Goal: Task Accomplishment & Management: Manage account settings

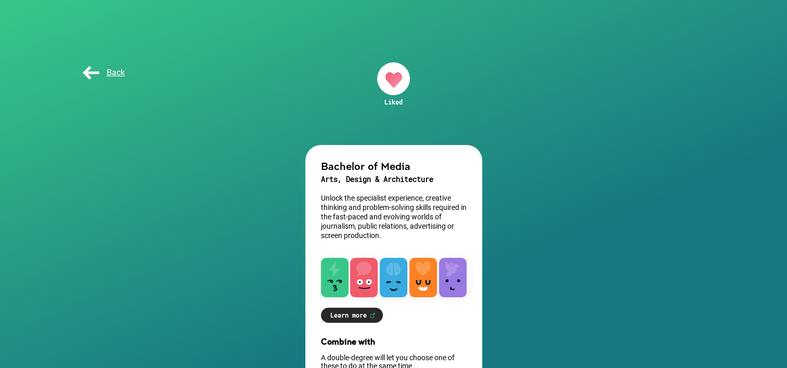
click at [89, 77] on span "Back" at bounding box center [103, 73] width 44 height 10
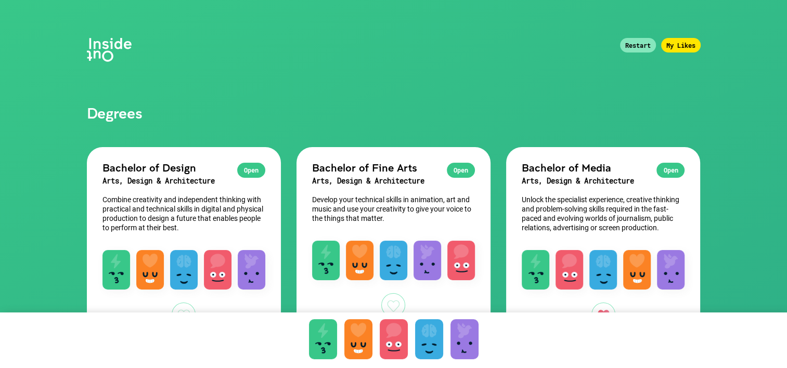
click at [684, 50] on div "My Likes" at bounding box center [681, 45] width 40 height 15
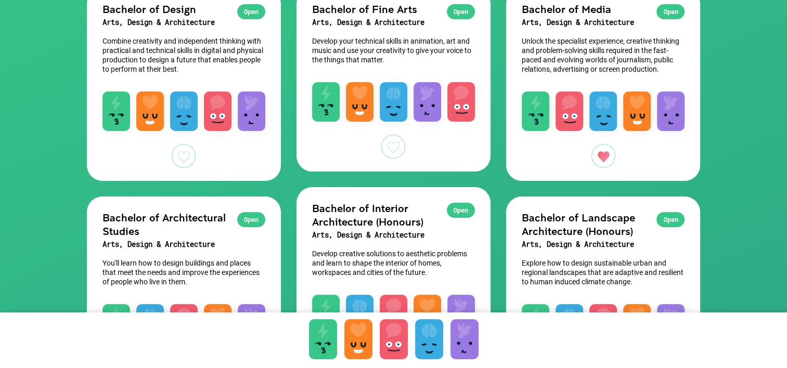
scroll to position [104, 0]
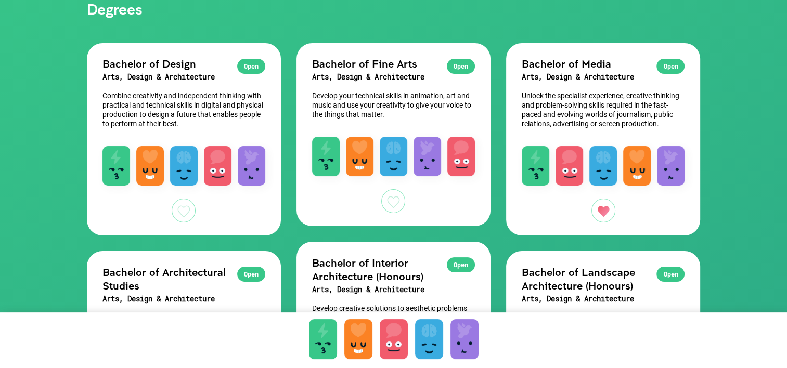
click at [401, 201] on div at bounding box center [393, 201] width 24 height 24
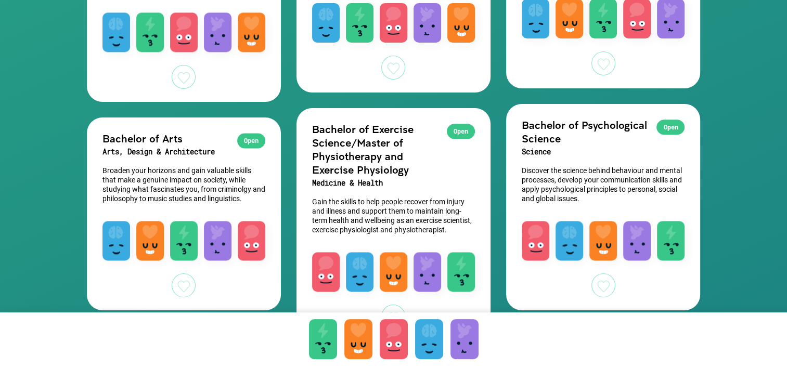
scroll to position [1352, 0]
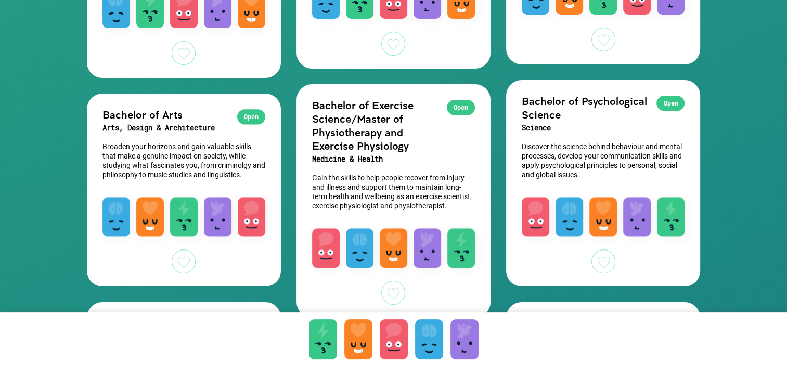
click at [600, 267] on div at bounding box center [603, 262] width 24 height 24
click at [184, 264] on div at bounding box center [184, 262] width 24 height 24
click at [666, 103] on div "Open" at bounding box center [670, 103] width 28 height 15
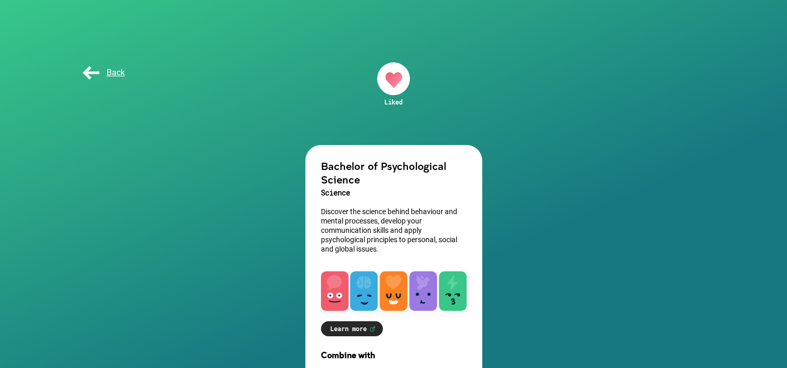
click at [95, 75] on span "Back" at bounding box center [103, 73] width 44 height 10
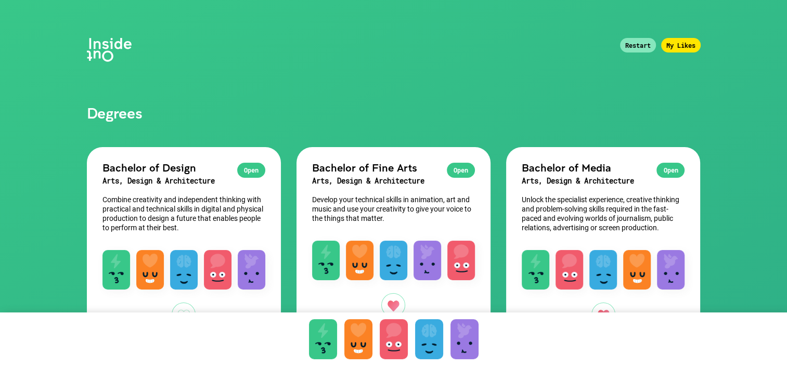
click at [672, 44] on div "My Likes" at bounding box center [681, 45] width 40 height 15
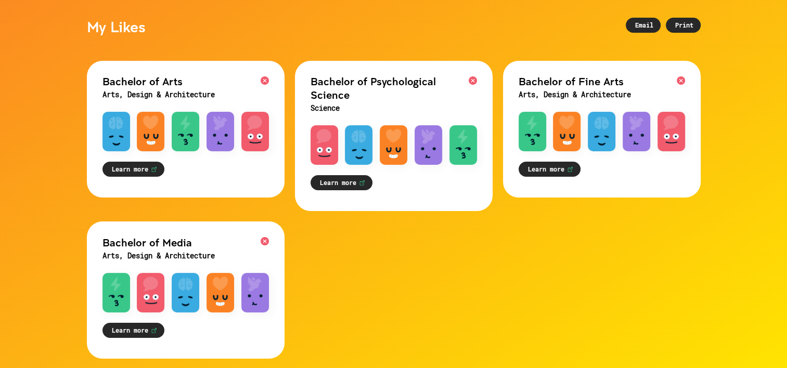
scroll to position [104, 0]
